Goal: Information Seeking & Learning: Learn about a topic

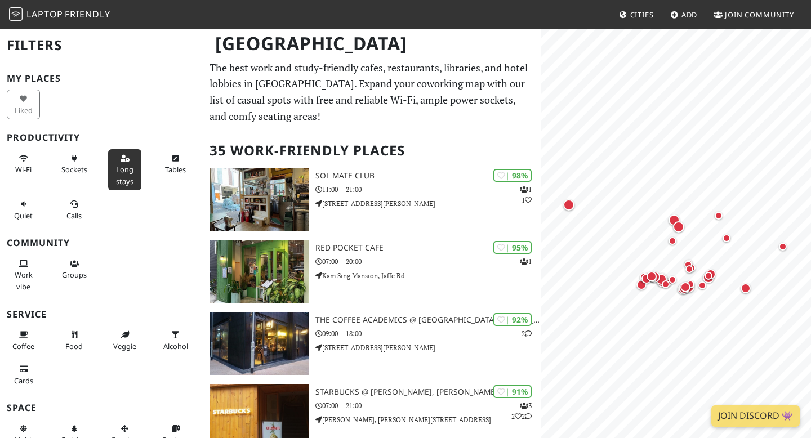
click at [119, 163] on button "Long stays" at bounding box center [124, 169] width 33 height 41
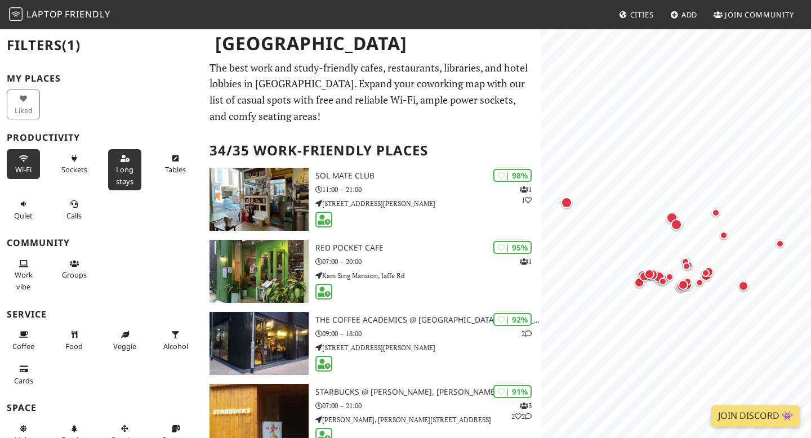
click at [28, 159] on button "Wi-Fi" at bounding box center [23, 164] width 33 height 30
click at [69, 163] on button "Sockets" at bounding box center [73, 164] width 33 height 30
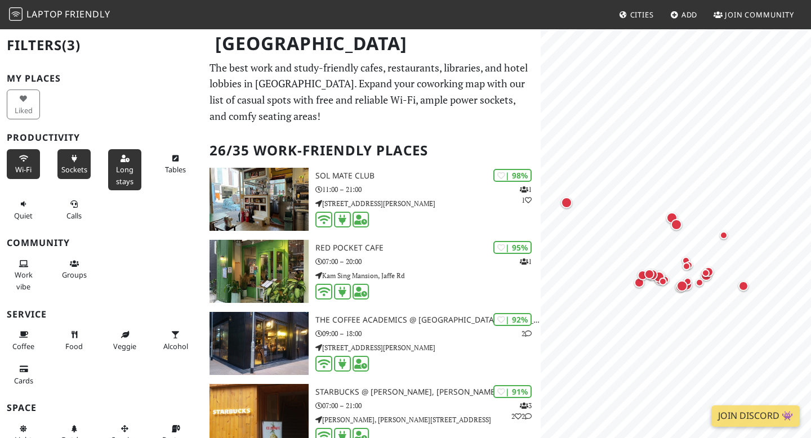
click at [69, 163] on button "Sockets" at bounding box center [73, 164] width 33 height 30
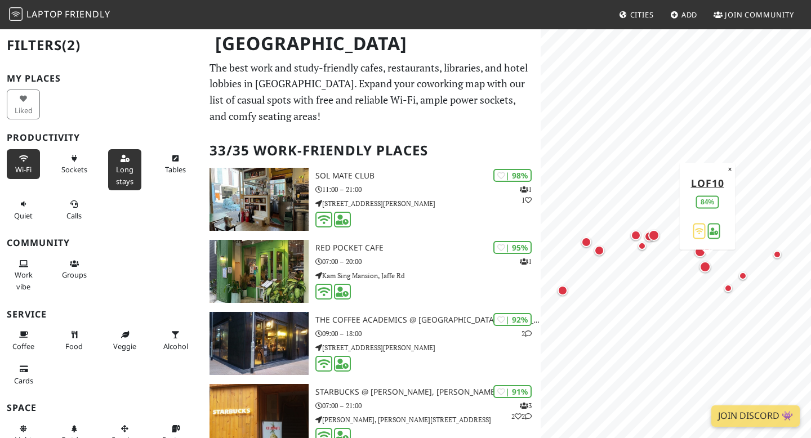
click at [706, 265] on div "Map marker" at bounding box center [705, 266] width 11 height 11
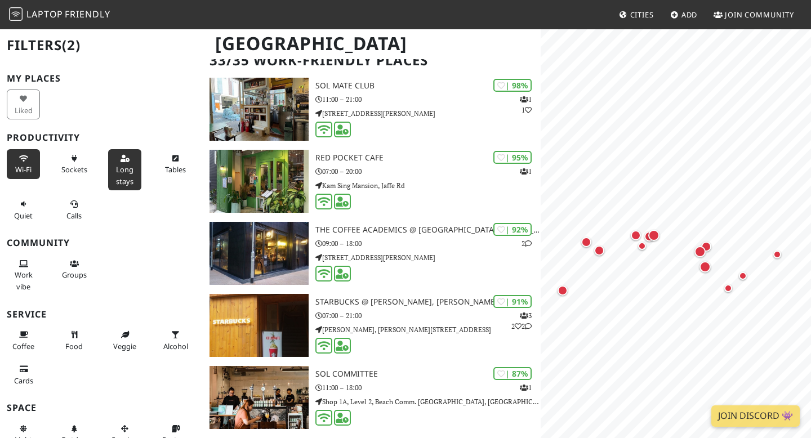
scroll to position [94, 0]
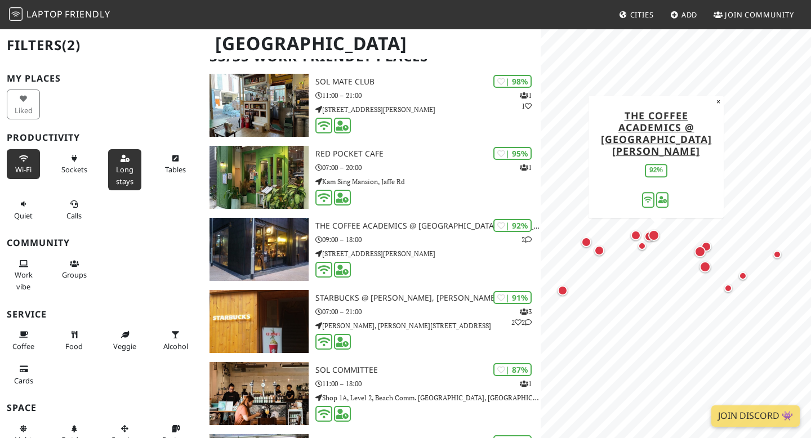
click at [654, 234] on div "Map marker" at bounding box center [654, 235] width 11 height 11
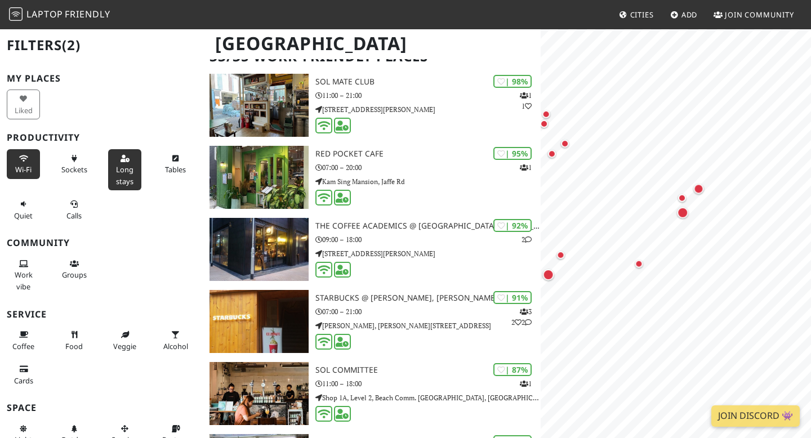
click at [587, 316] on div "© OpenStreetMap contributors | MapLibre The Coffee Academics @ Sai Yuen Lane 92…" at bounding box center [676, 247] width 270 height 438
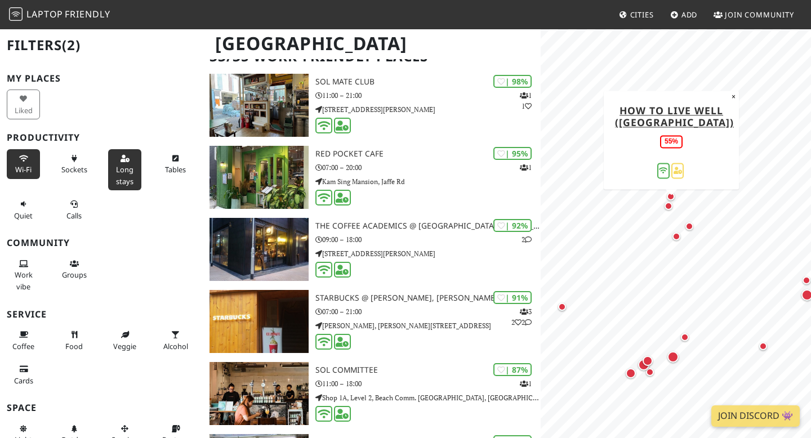
click at [669, 205] on div "Map marker" at bounding box center [669, 206] width 8 height 8
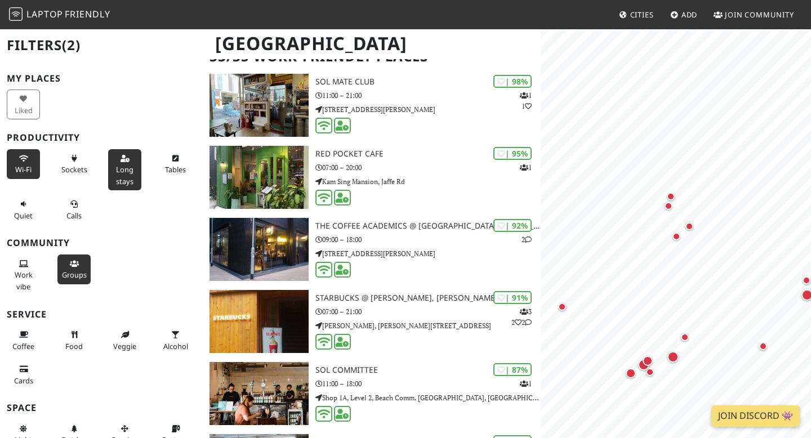
scroll to position [94, 0]
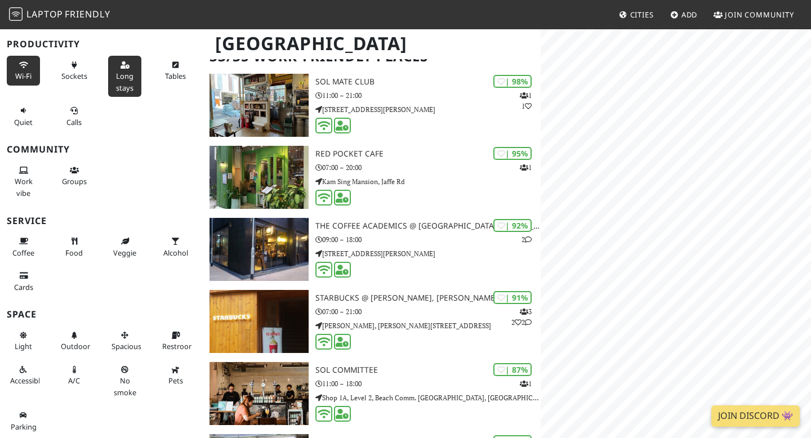
click at [601, 271] on div "Map marker" at bounding box center [603, 269] width 11 height 11
click at [643, 294] on div "Map marker" at bounding box center [641, 299] width 10 height 10
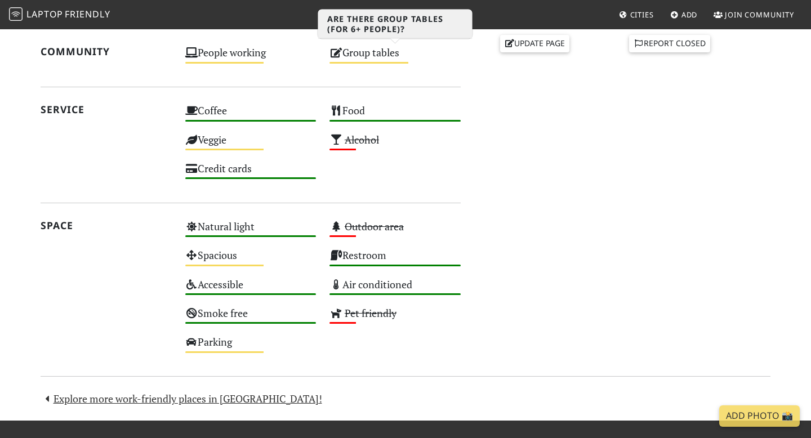
scroll to position [558, 0]
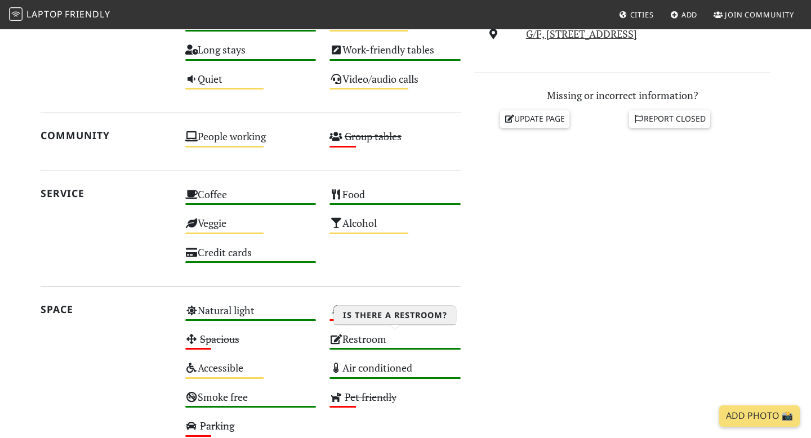
scroll to position [634, 0]
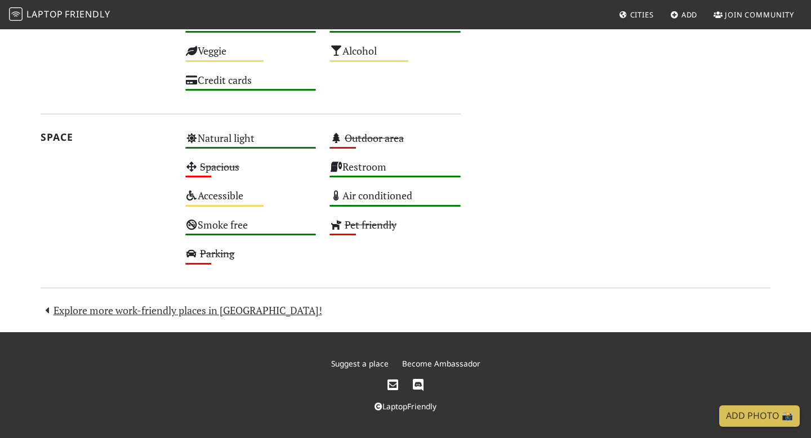
click at [103, 10] on span "Friendly" at bounding box center [87, 14] width 45 height 12
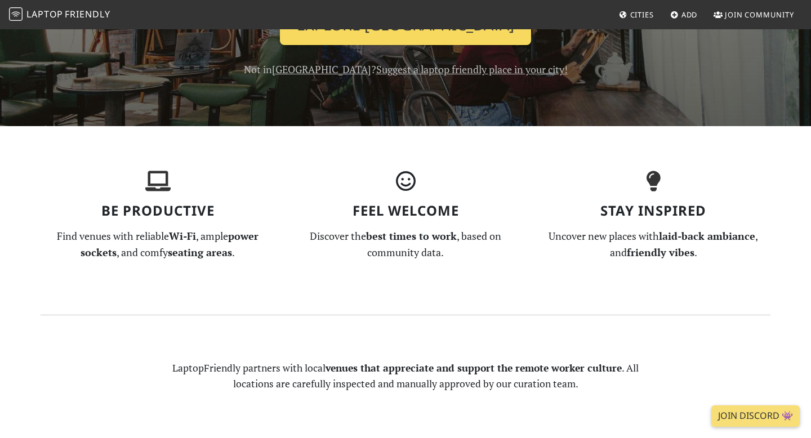
scroll to position [34, 0]
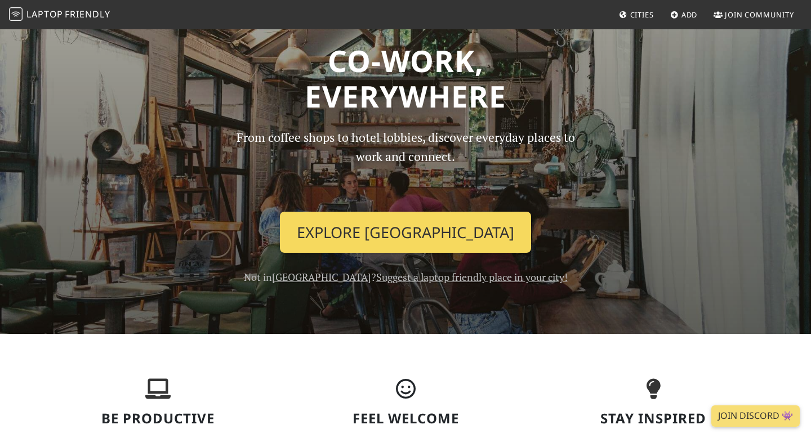
click at [399, 244] on link "Explore [GEOGRAPHIC_DATA]" at bounding box center [405, 233] width 251 height 42
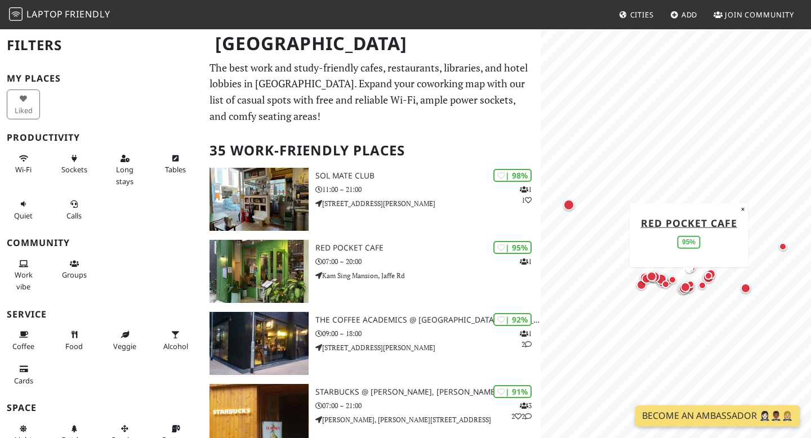
click at [735, 212] on div "Red Pocket Cafe 95%" at bounding box center [690, 234] width 108 height 47
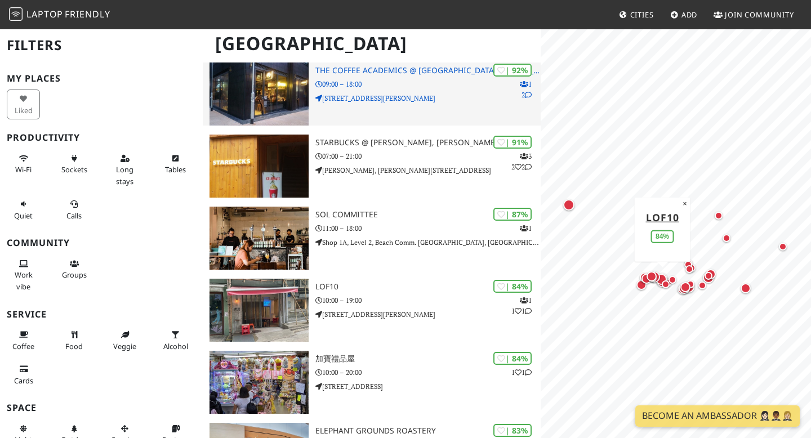
scroll to position [561, 0]
